Goal: Information Seeking & Learning: Learn about a topic

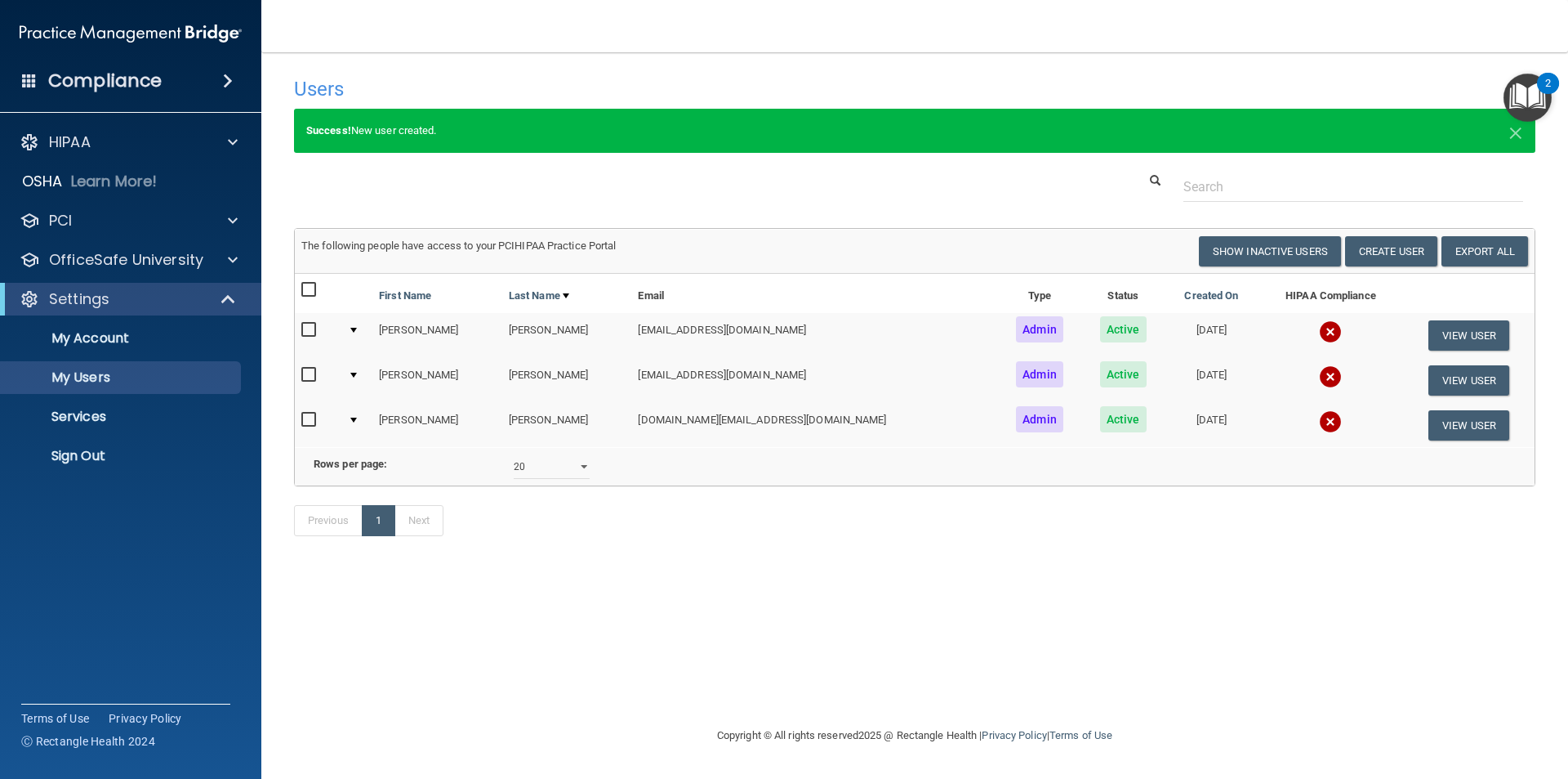
select select "20"
click at [136, 352] on link "My Account" at bounding box center [113, 338] width 258 height 32
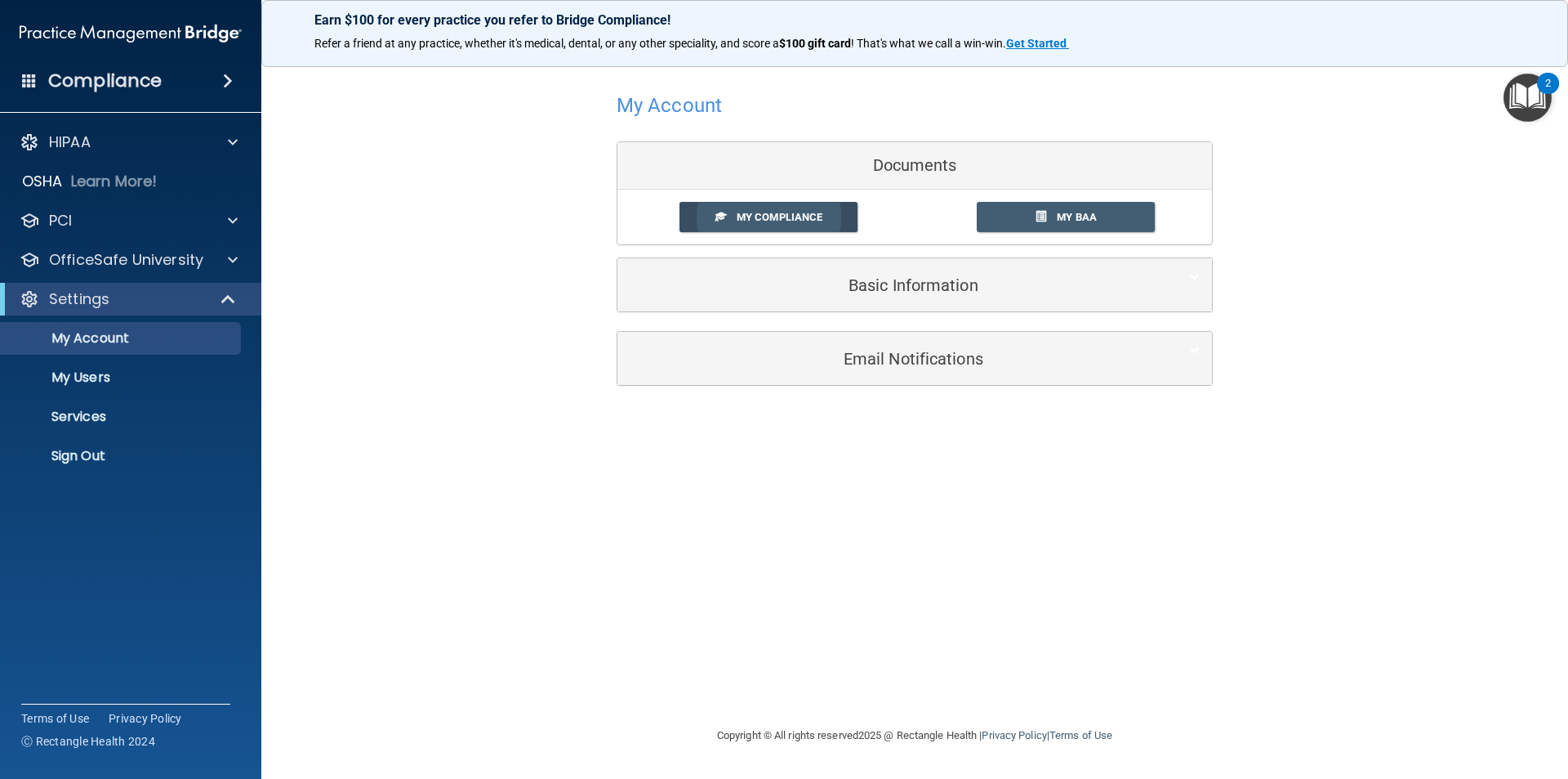
click at [751, 214] on span "My Compliance" at bounding box center [780, 216] width 86 height 12
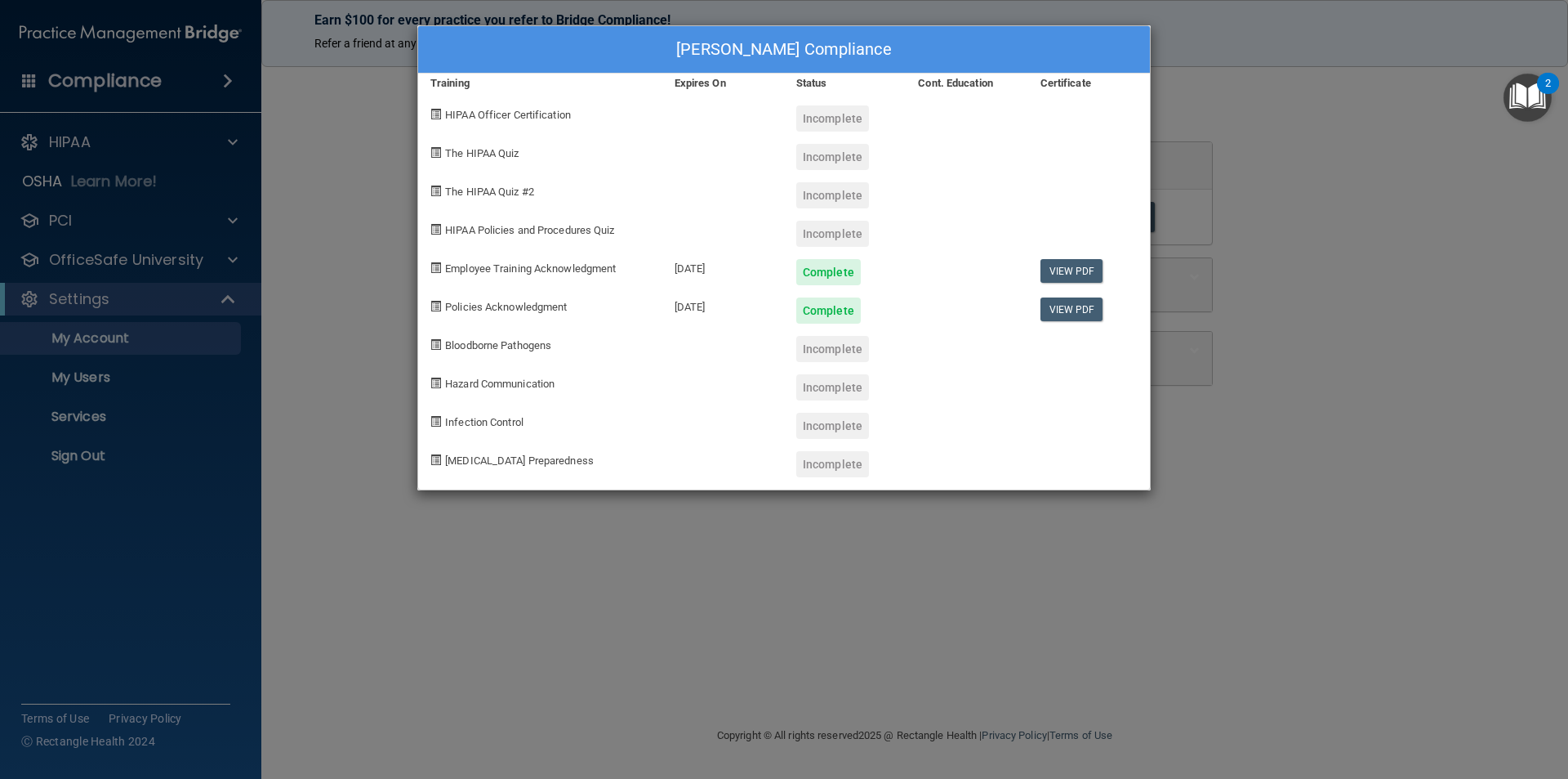
click at [123, 147] on div "Cecilia Deller's Compliance Training Expires On Status Cont. Education Certific…" at bounding box center [784, 390] width 1568 height 779
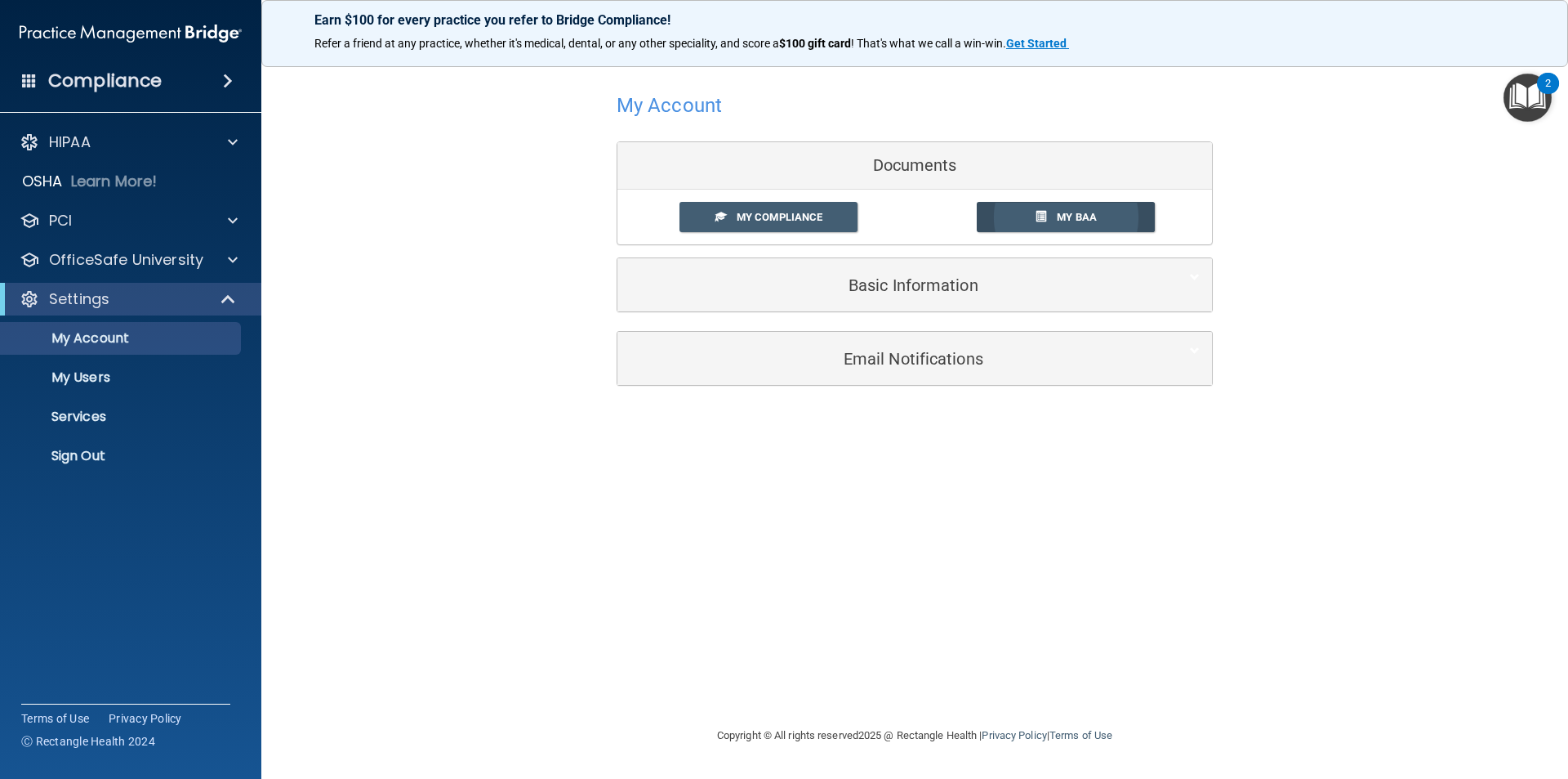
click at [1073, 223] on span "My BAA" at bounding box center [1077, 216] width 40 height 12
click at [134, 137] on div "HIPAA" at bounding box center [109, 142] width 203 height 20
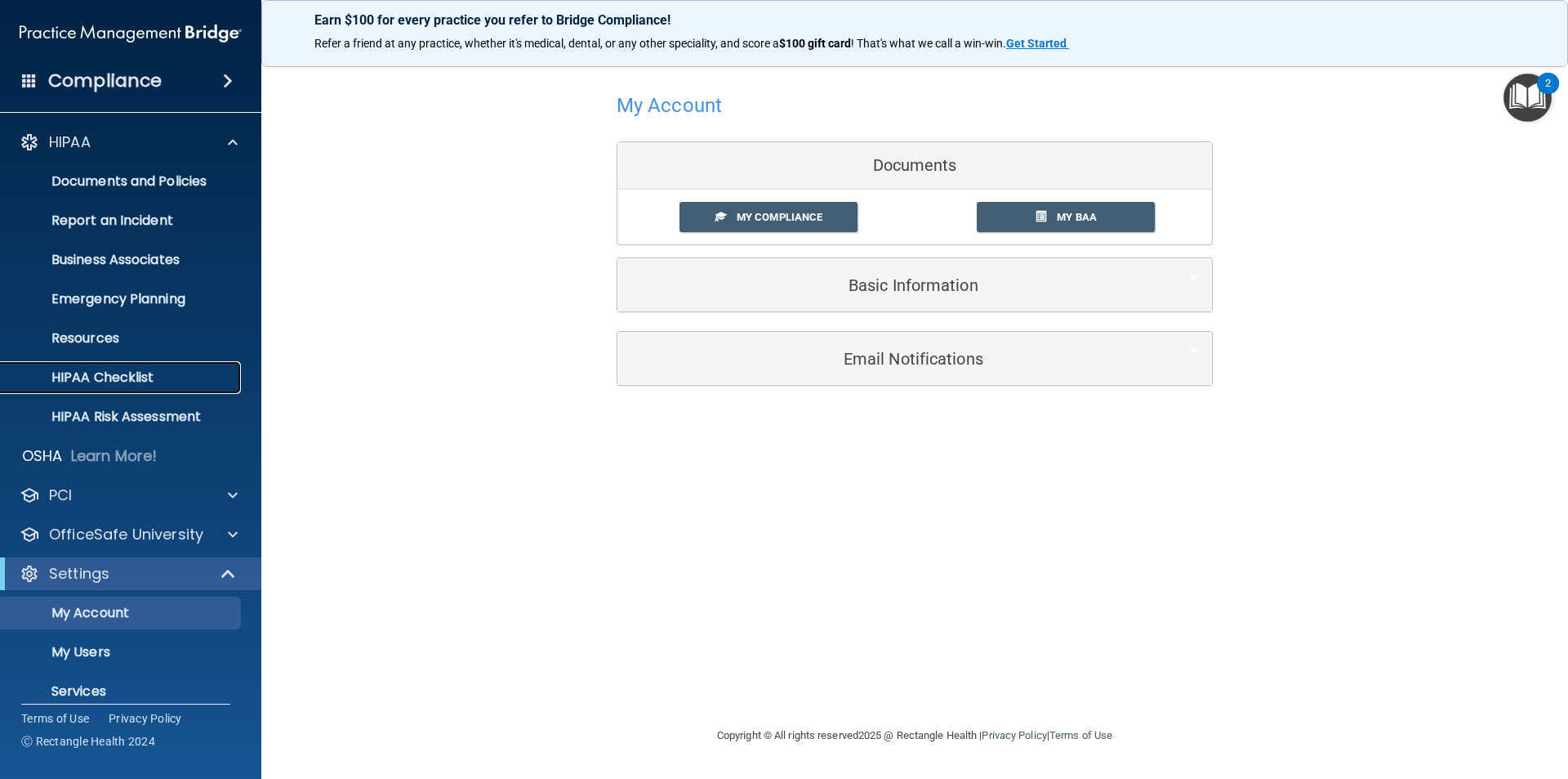
click at [130, 376] on p "HIPAA Checklist" at bounding box center [121, 377] width 223 height 16
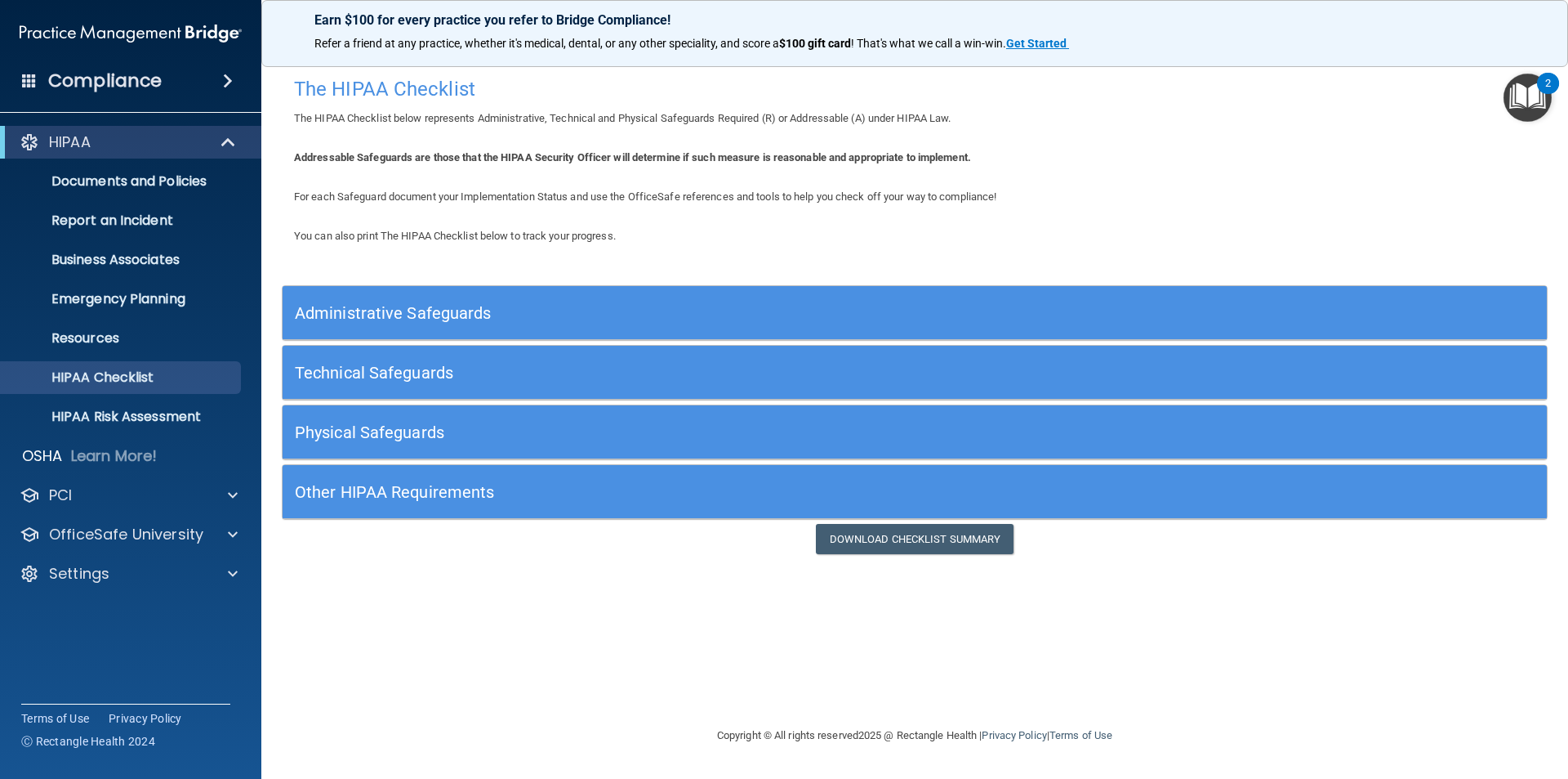
click at [389, 493] on h5 "Other HIPAA Requirements" at bounding box center [756, 492] width 924 height 18
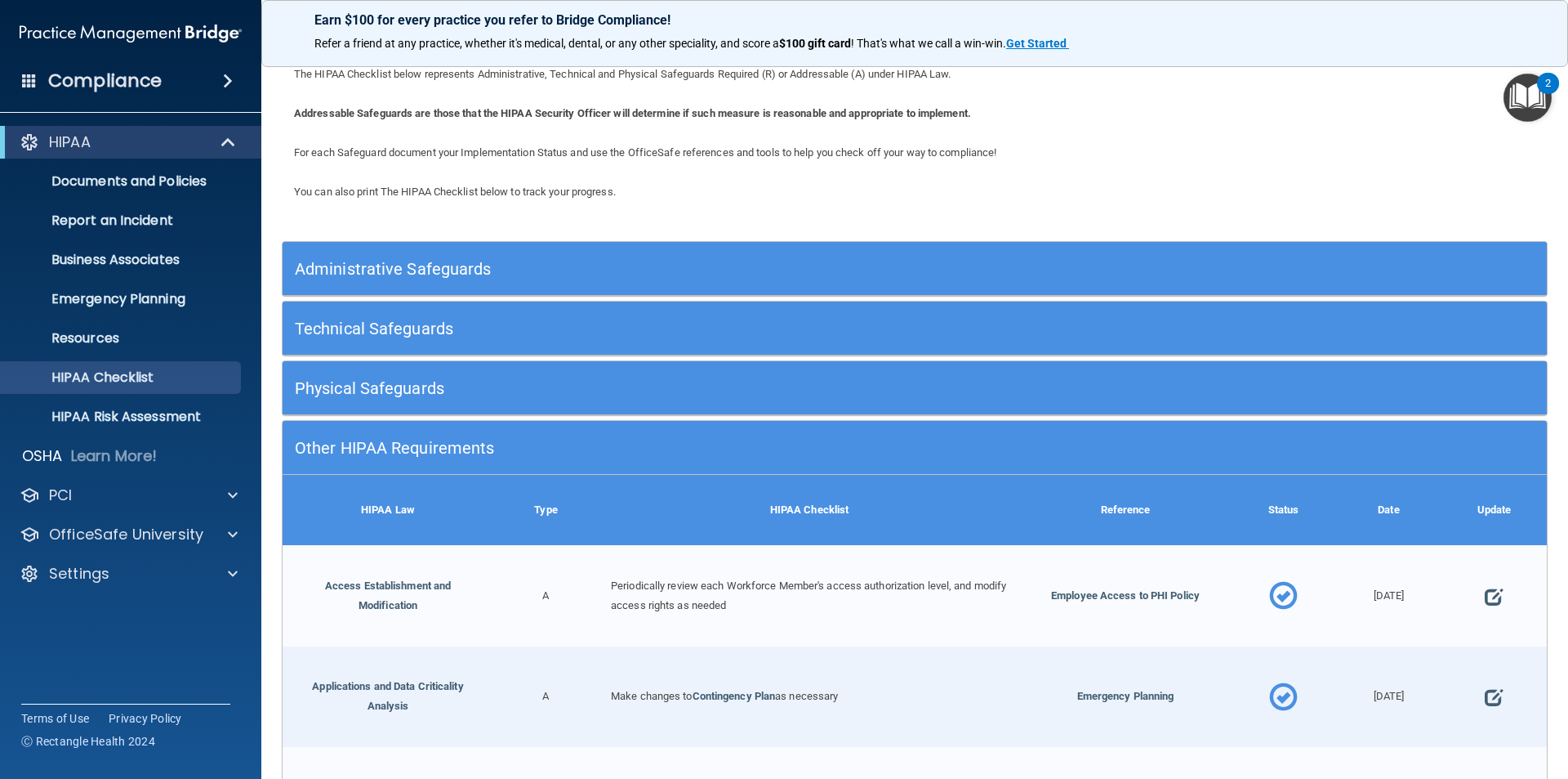
scroll to position [31, 0]
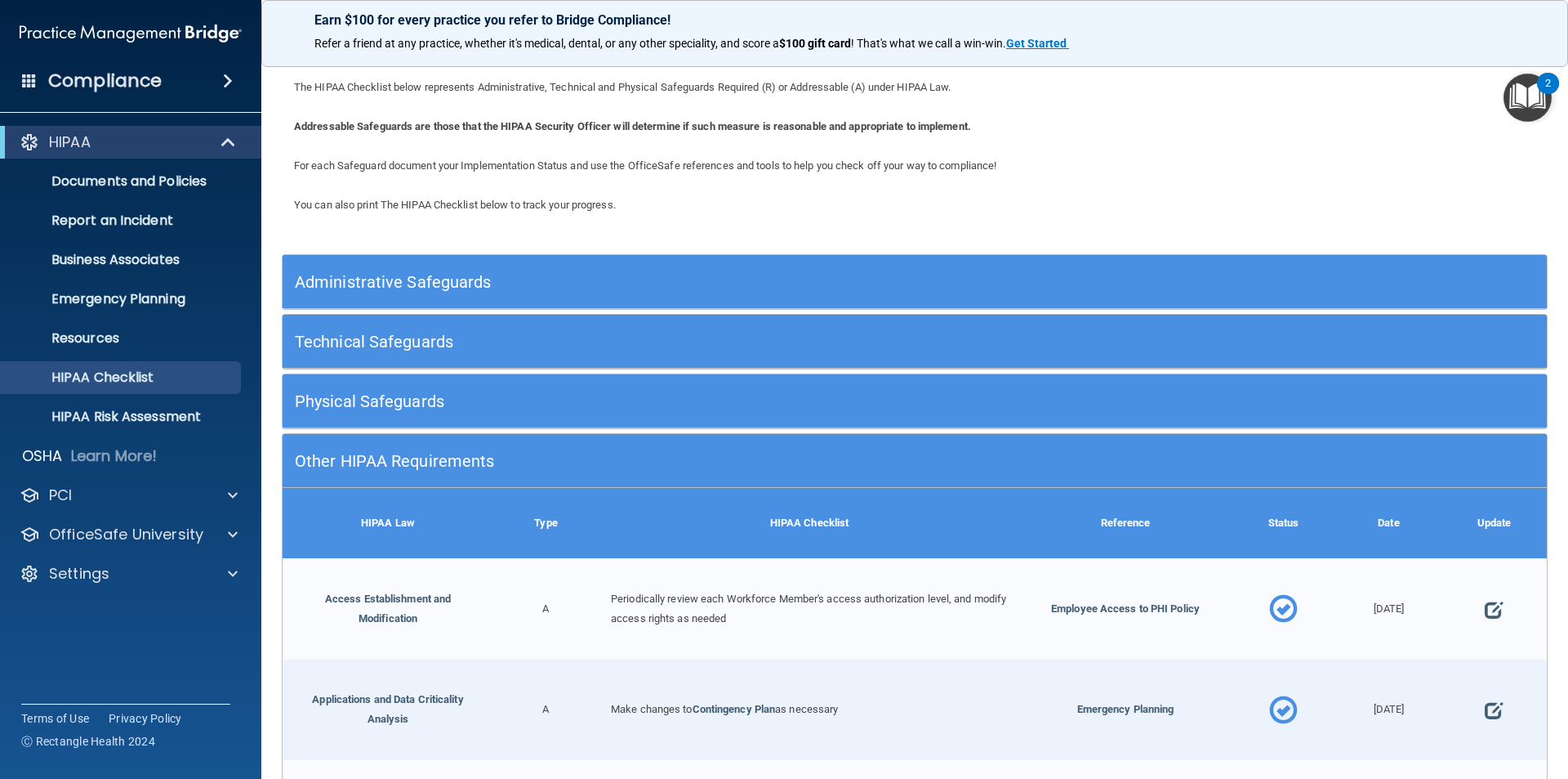
click at [442, 402] on h5 "Physical Safeguards" at bounding box center [756, 401] width 924 height 18
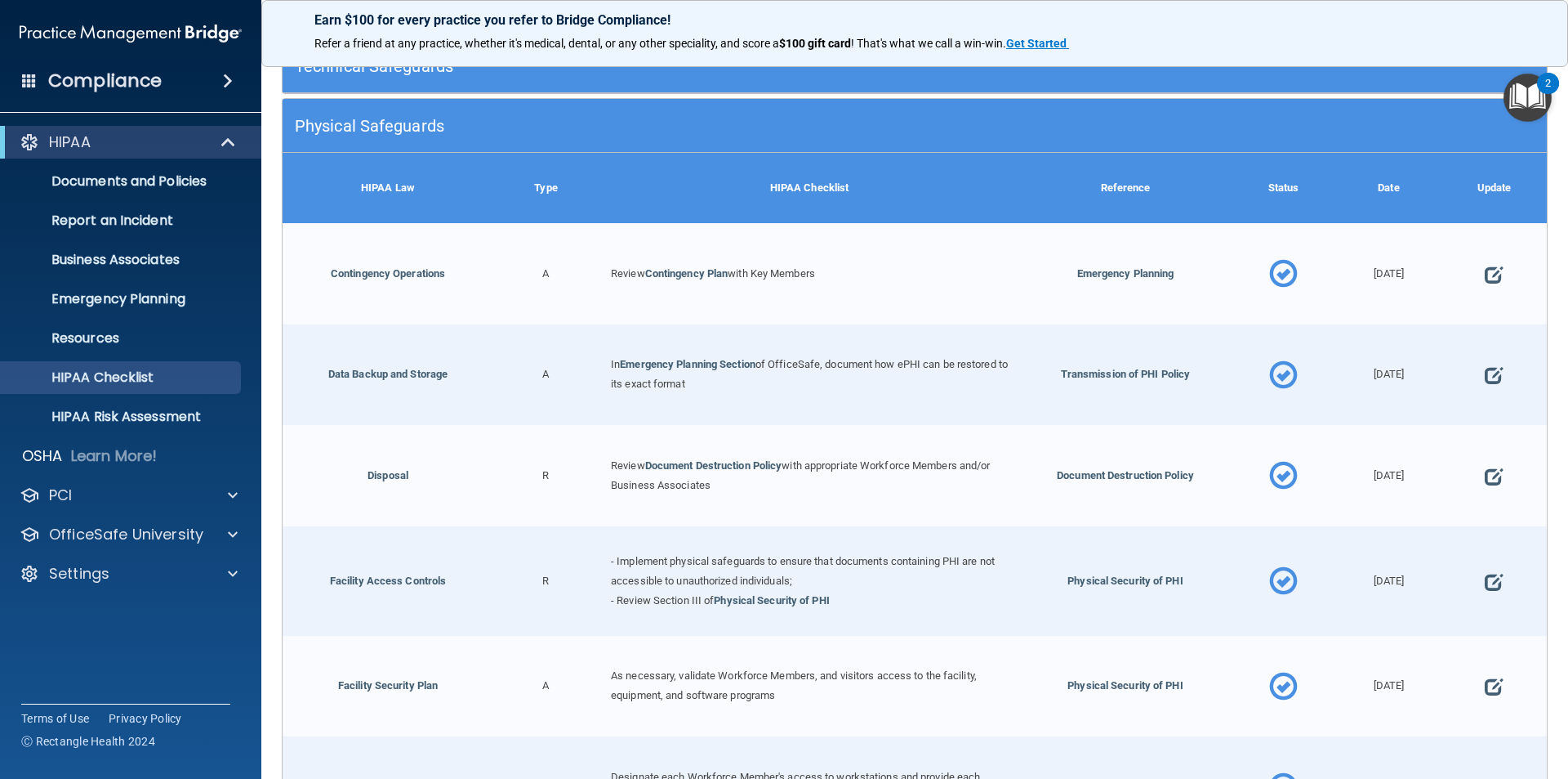
scroll to position [113, 0]
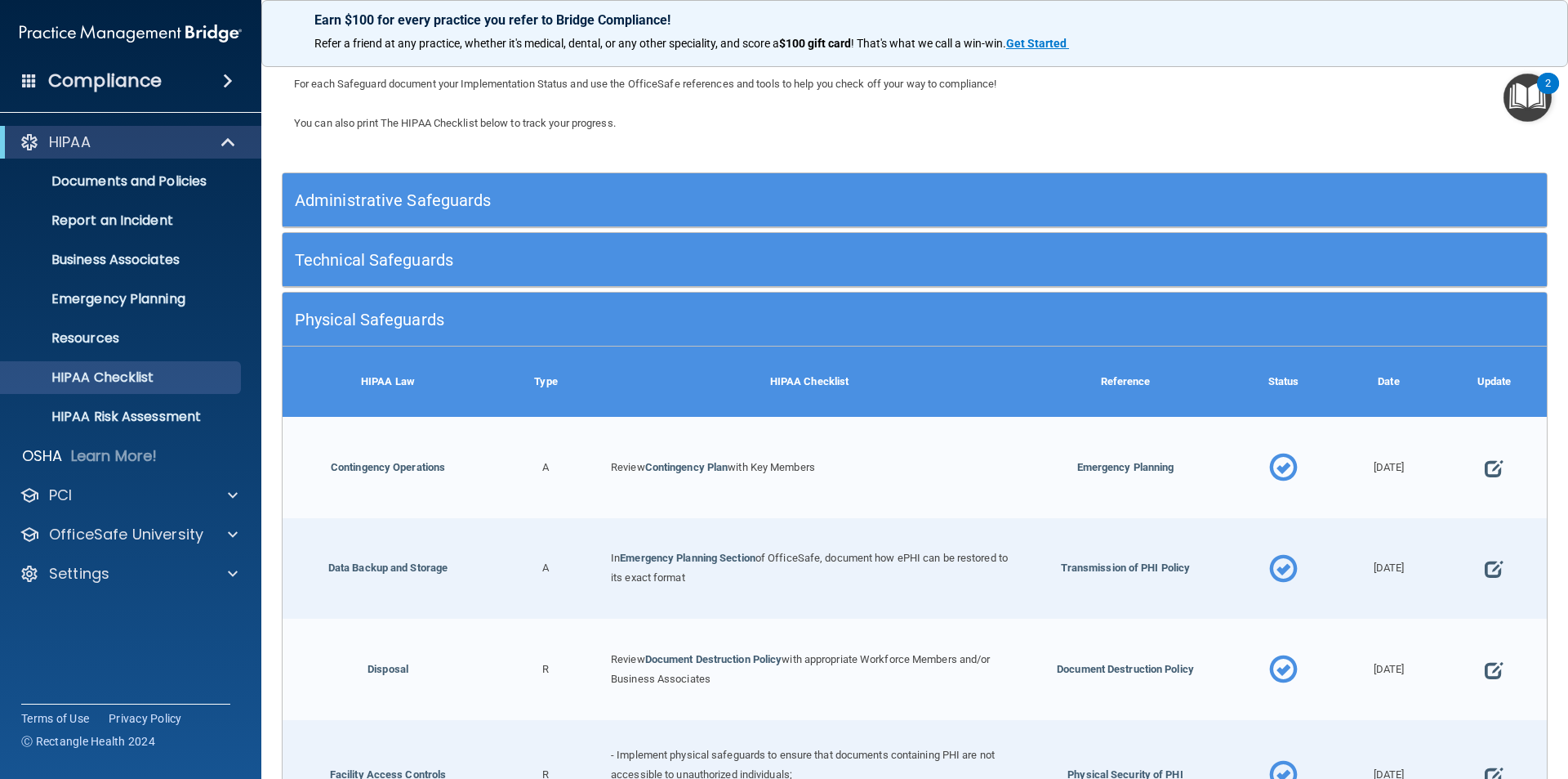
click at [411, 317] on h5 "Physical Safeguards" at bounding box center [756, 319] width 924 height 18
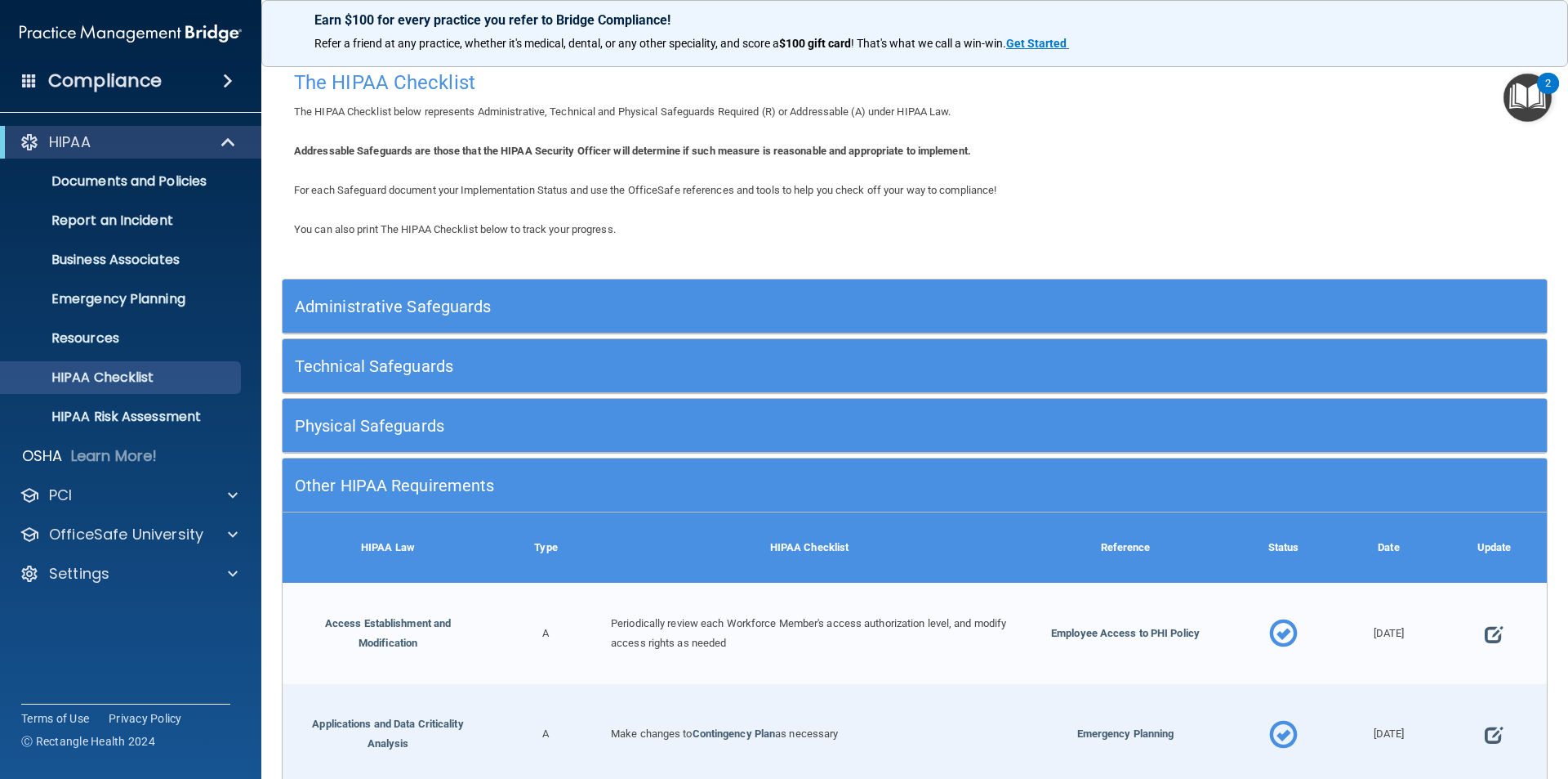
scroll to position [0, 0]
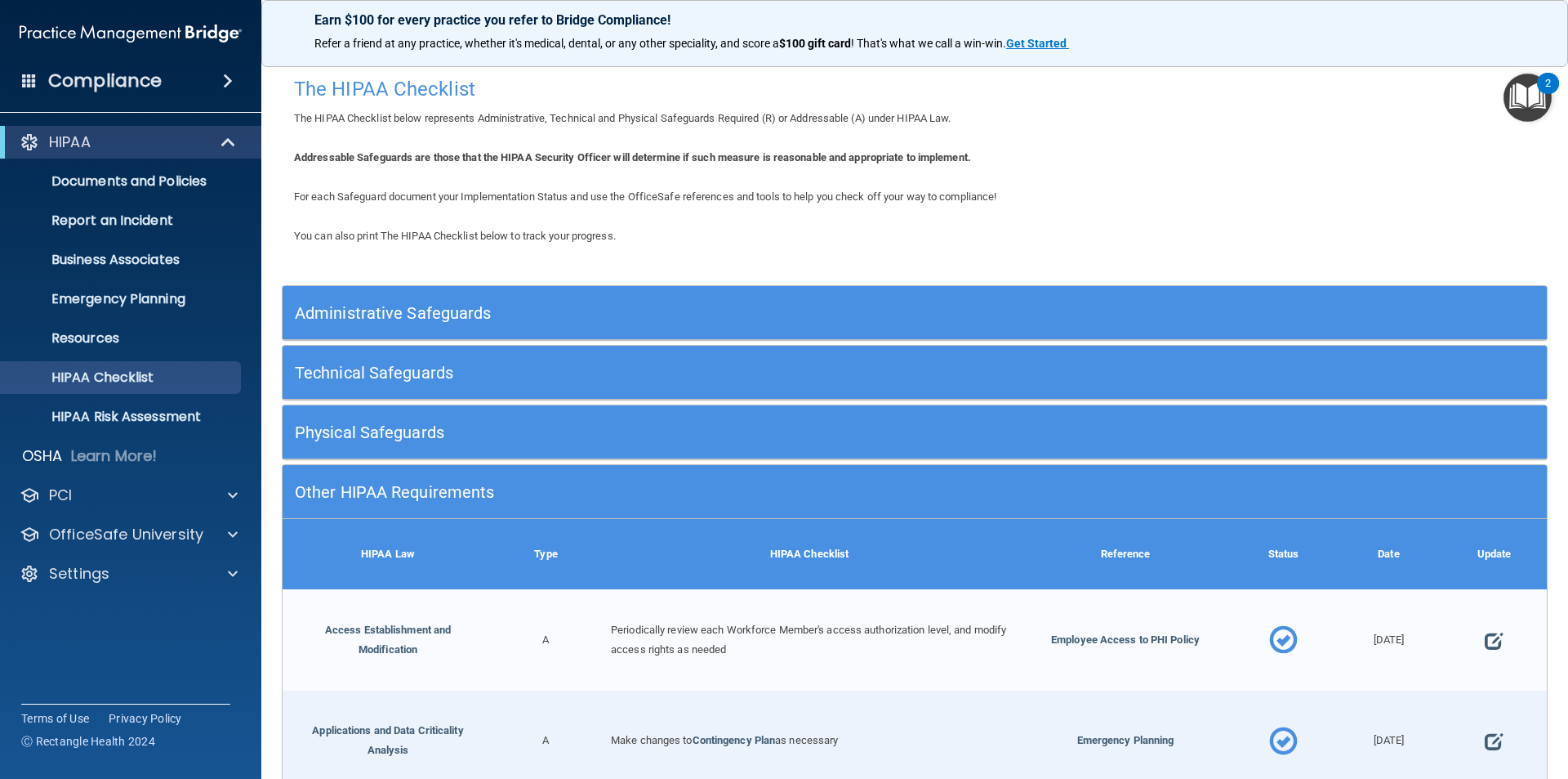
click at [446, 483] on h5 "Other HIPAA Requirements" at bounding box center [756, 492] width 924 height 18
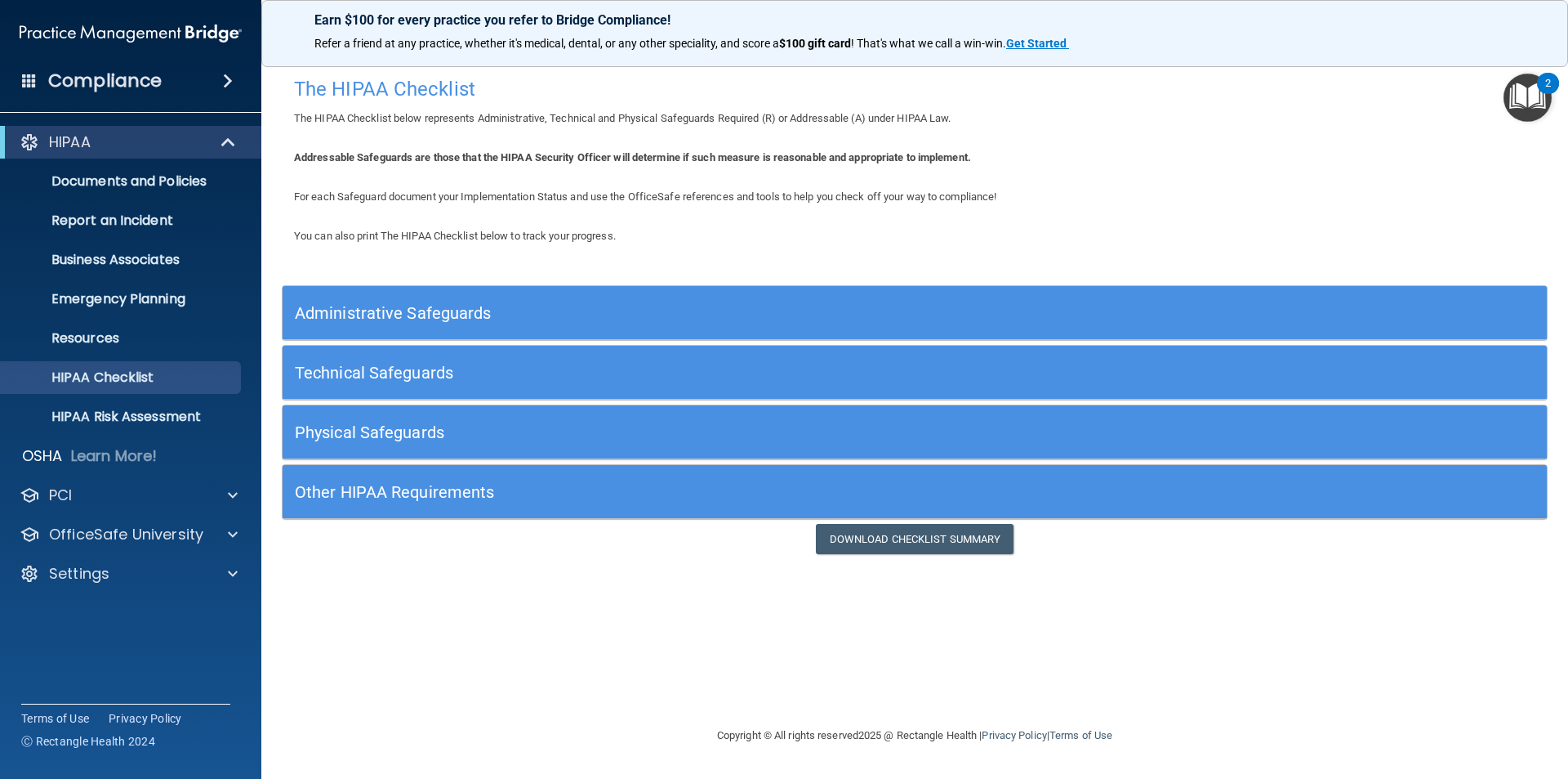
click at [448, 317] on h5 "Administrative Safeguards" at bounding box center [756, 313] width 924 height 18
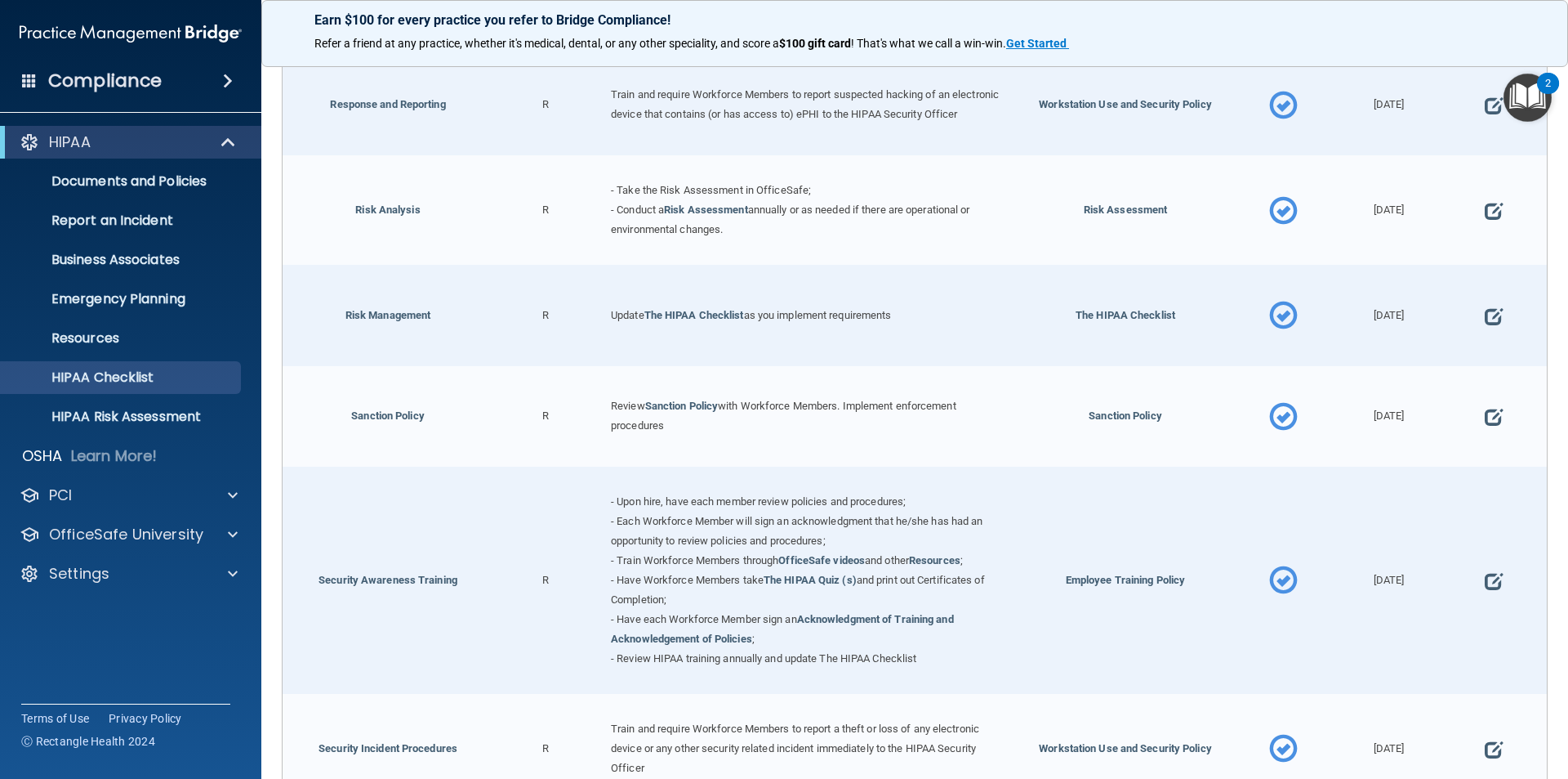
scroll to position [1144, 0]
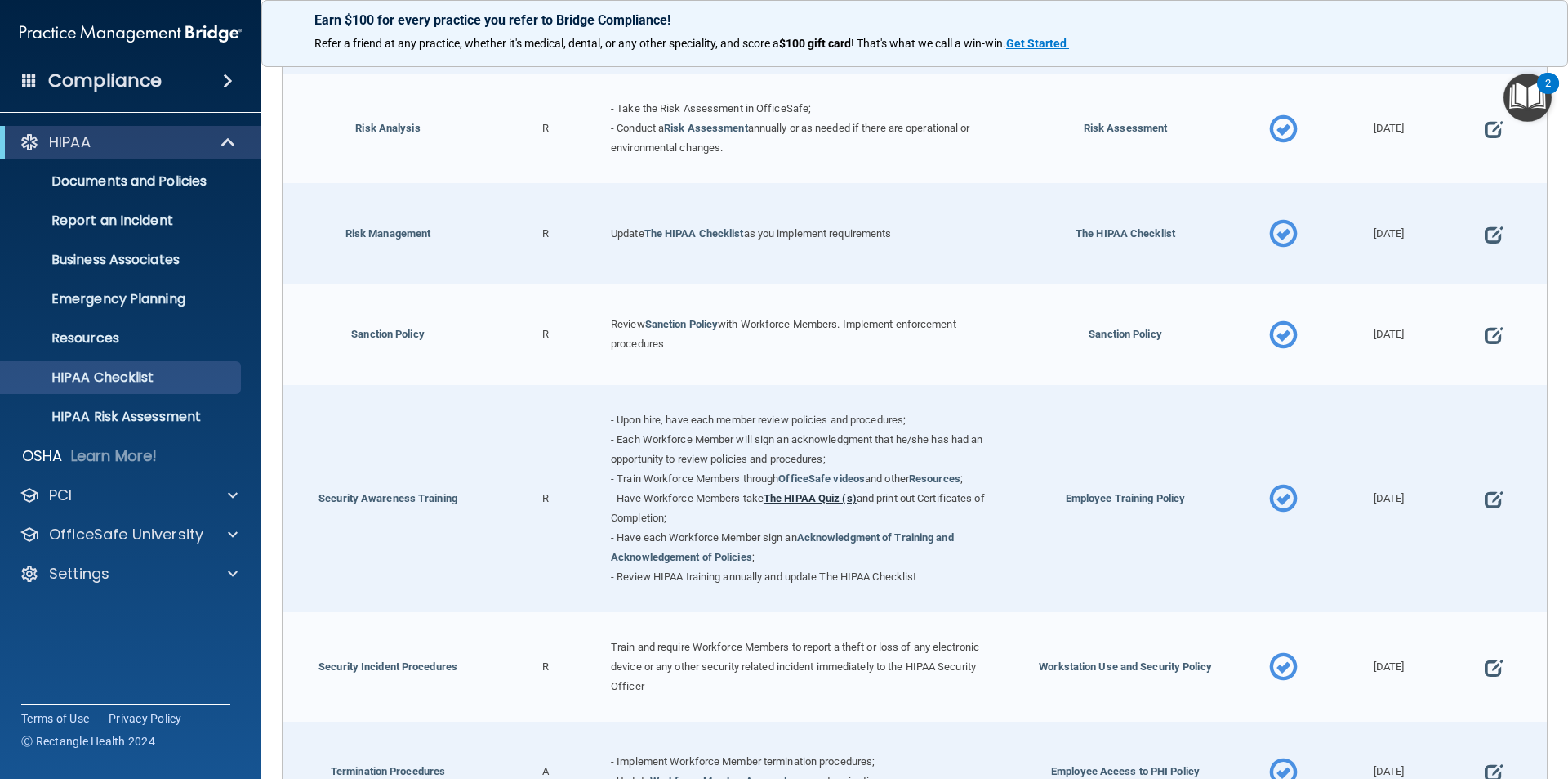
click at [791, 504] on link "The HIPAA Quiz (s)" at bounding box center [810, 498] width 93 height 12
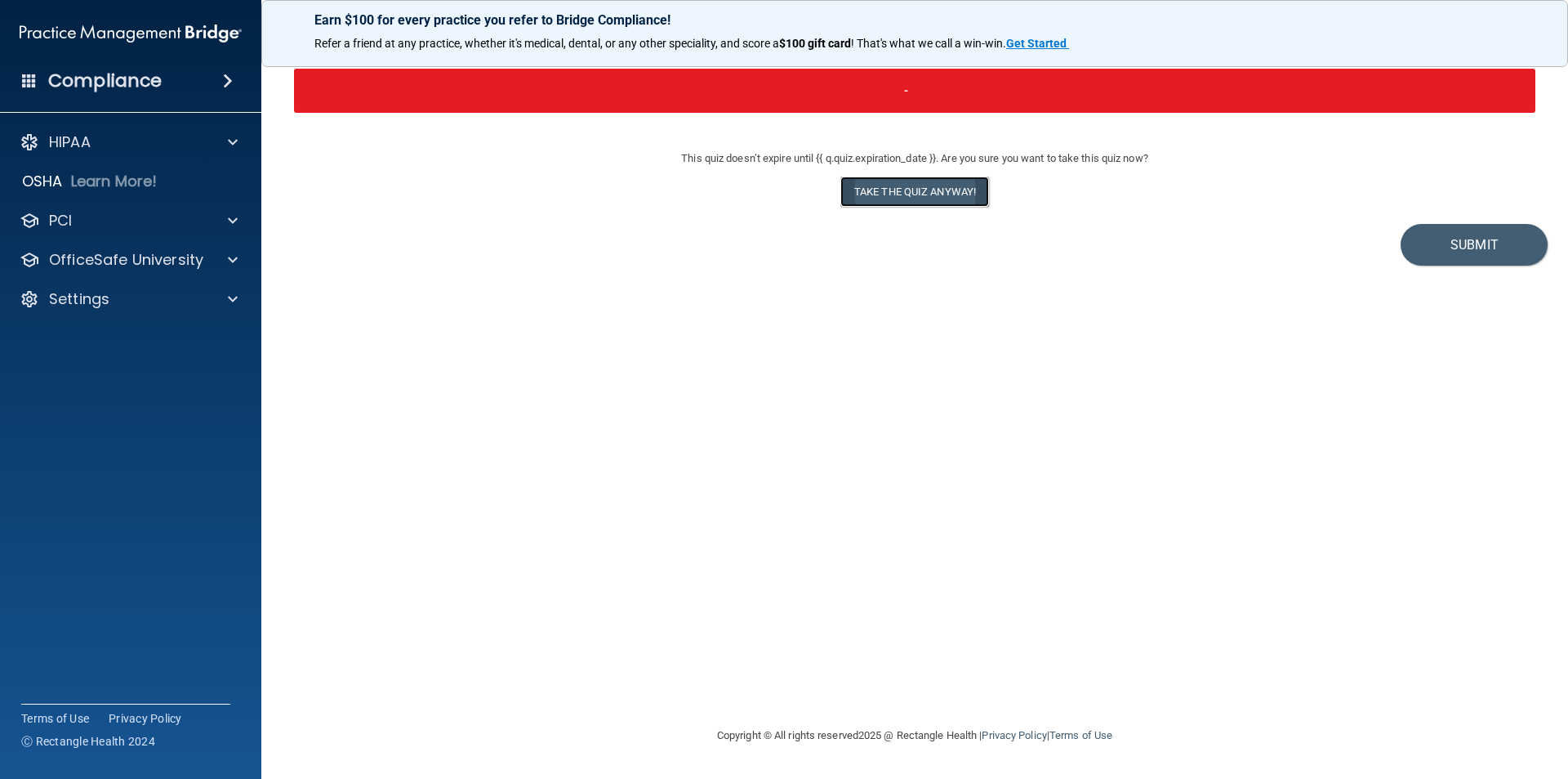
click at [905, 189] on button "Take the quiz anyway!" at bounding box center [914, 191] width 149 height 30
click at [886, 192] on button "Take the quiz anyway!" at bounding box center [914, 191] width 149 height 30
click at [886, 187] on button "Take the quiz anyway!" at bounding box center [914, 191] width 149 height 30
click at [217, 139] on div at bounding box center [230, 142] width 41 height 20
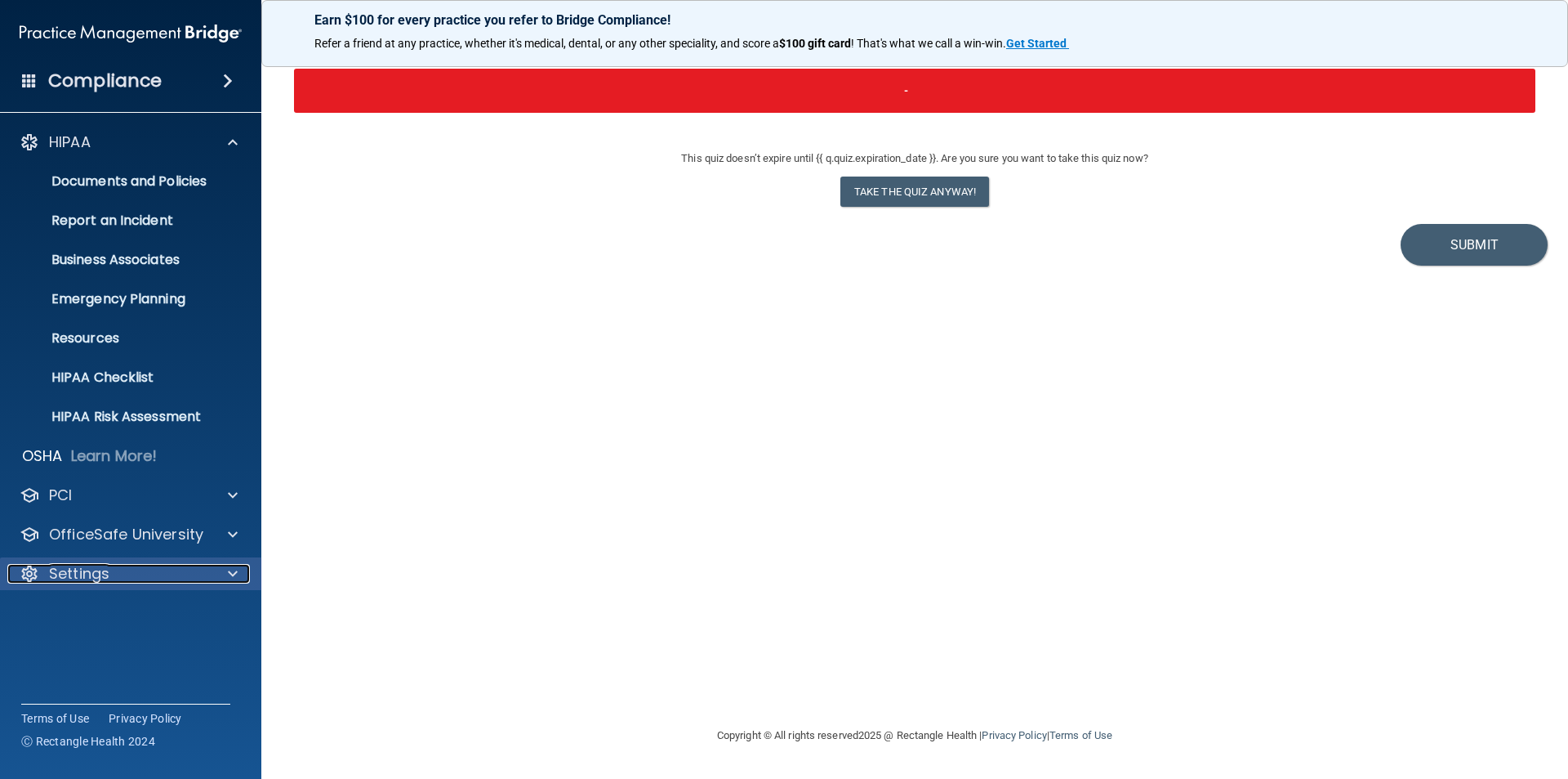
drag, startPoint x: 68, startPoint y: 578, endPoint x: 81, endPoint y: 571, distance: 14.8
click at [69, 578] on p "Settings" at bounding box center [80, 573] width 61 height 20
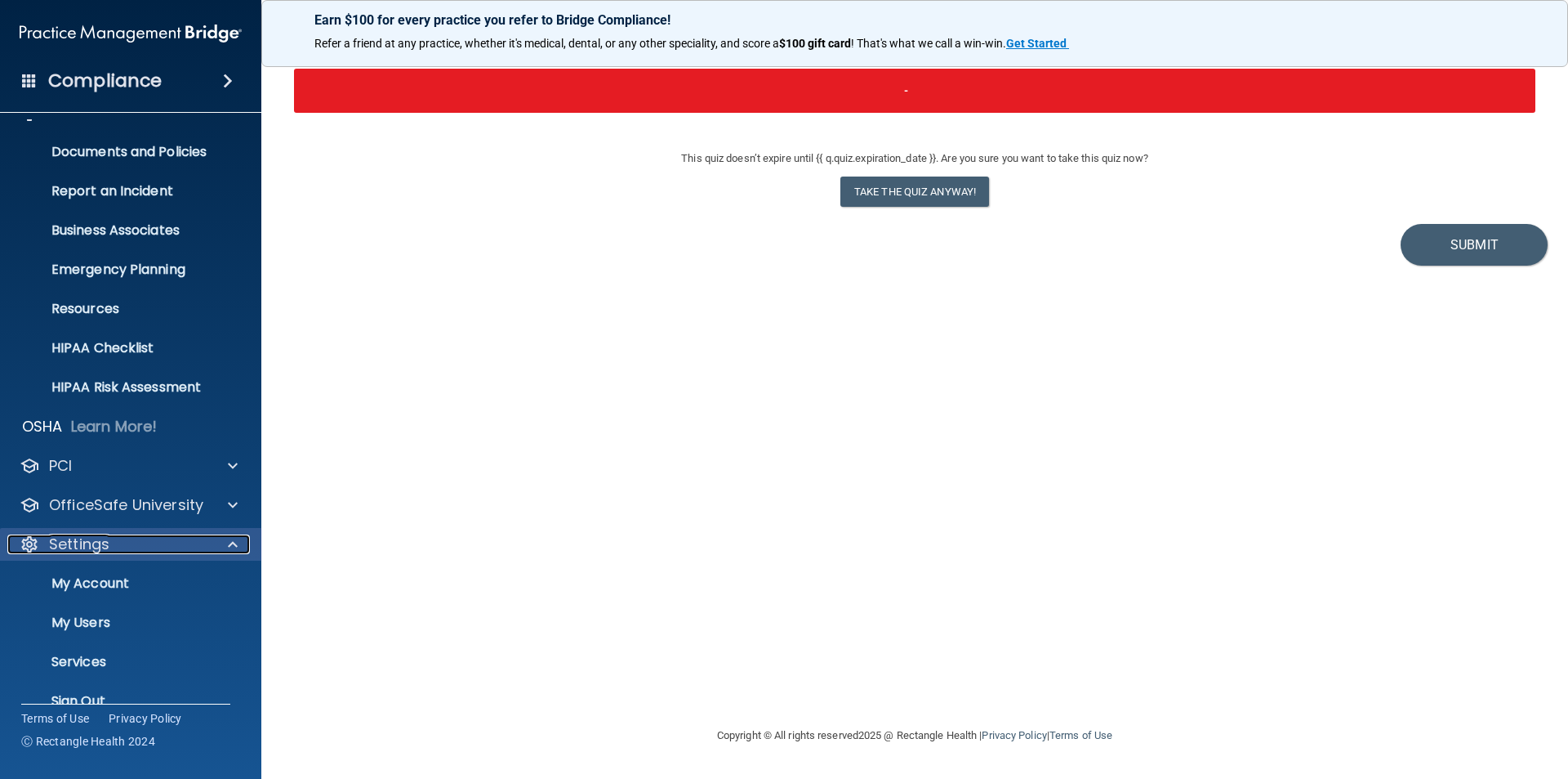
scroll to position [56, 0]
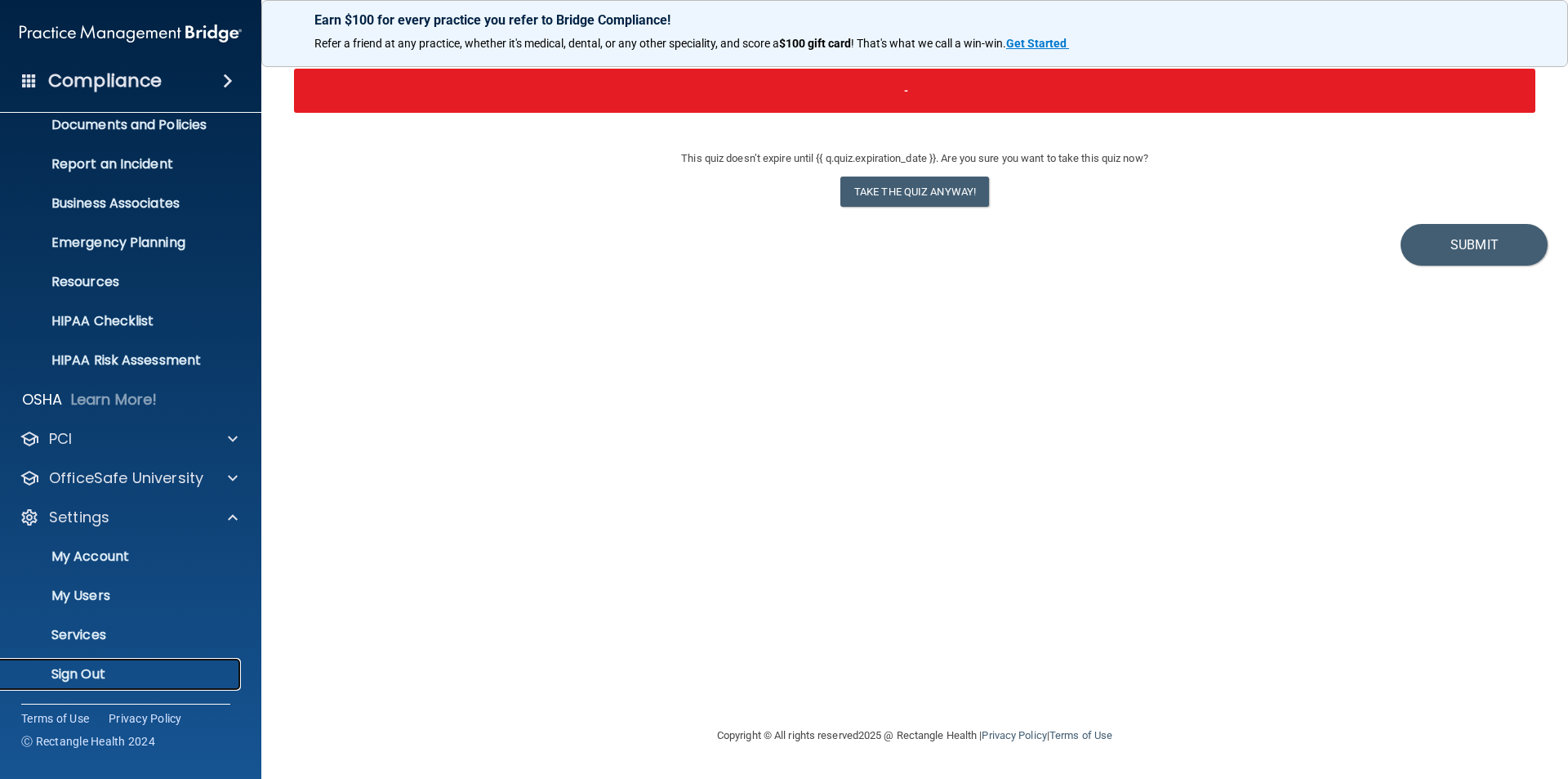
click at [99, 679] on p "Sign Out" at bounding box center [121, 674] width 223 height 16
